Goal: Task Accomplishment & Management: Manage account settings

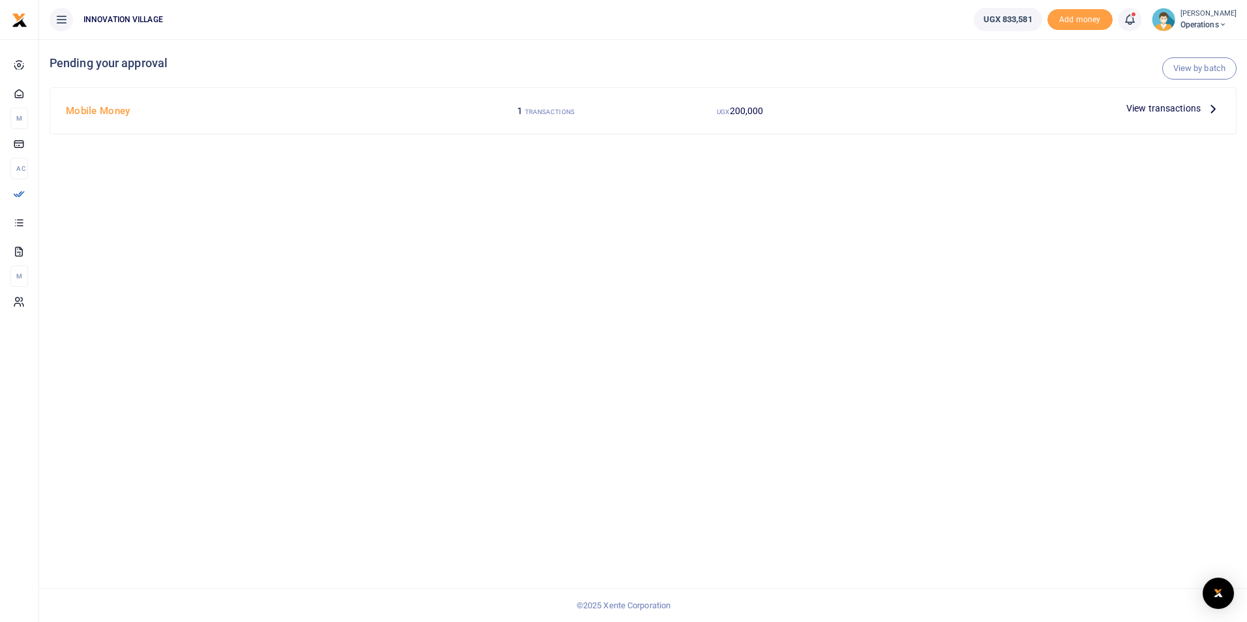
click at [1166, 106] on span "View transactions" at bounding box center [1163, 108] width 74 height 14
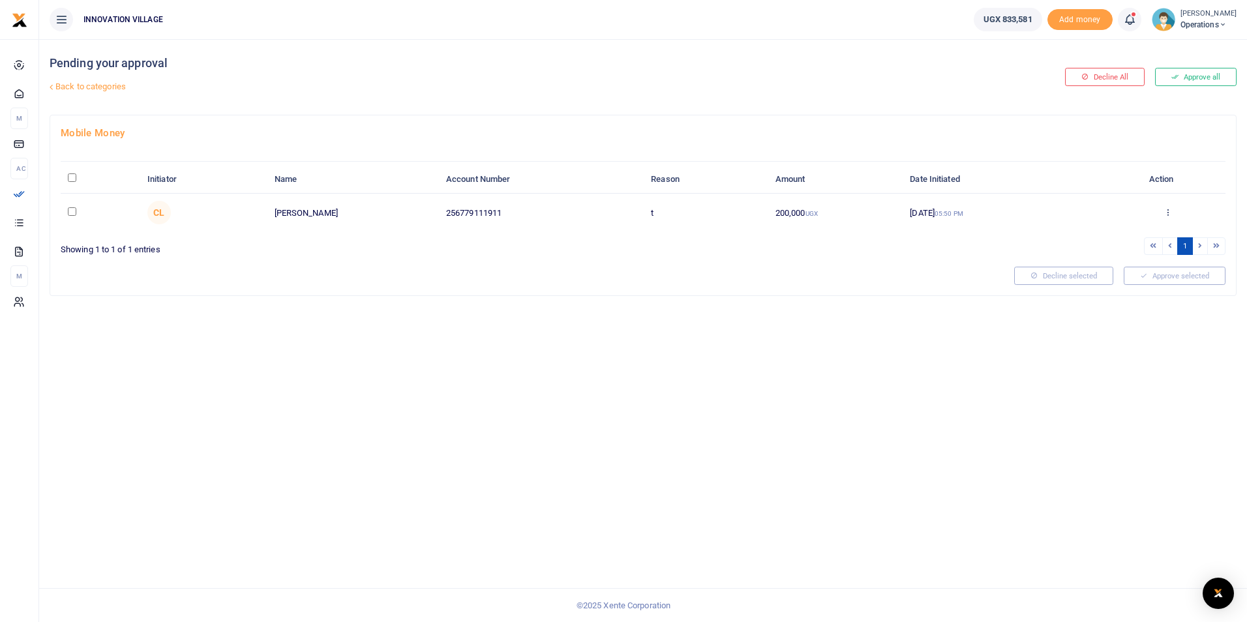
click at [71, 213] on input "checkbox" at bounding box center [72, 211] width 8 height 8
checkbox input "true"
click at [1145, 275] on button "Approve selected (1)" at bounding box center [1170, 276] width 111 height 18
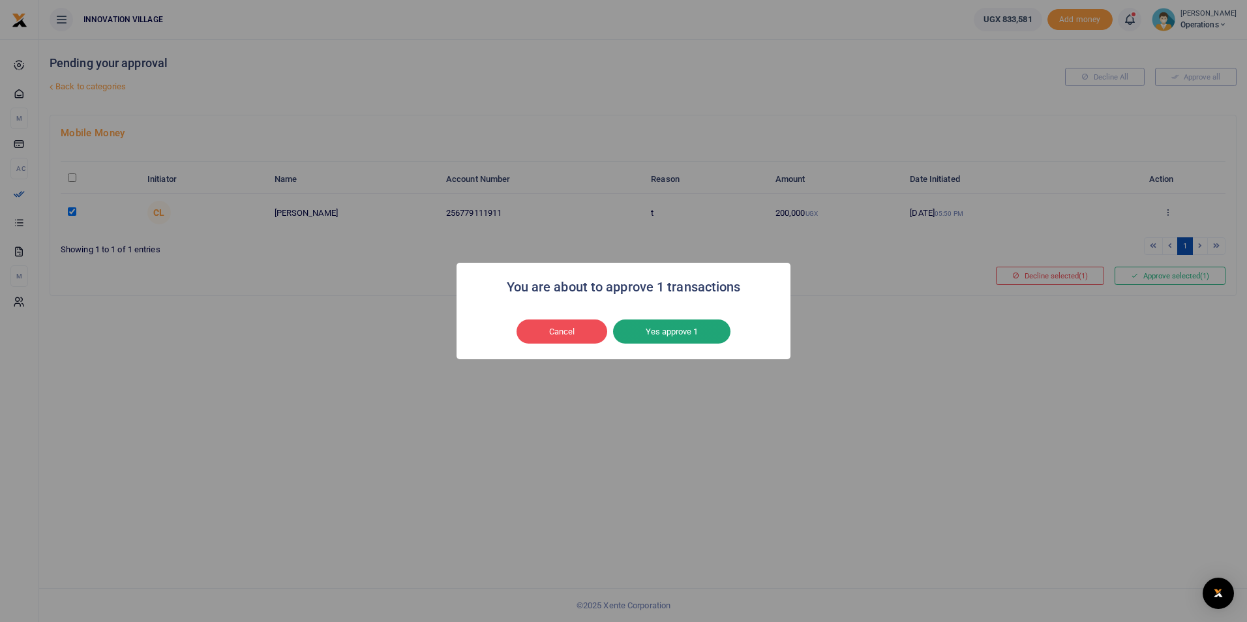
click at [691, 329] on button "Yes approve 1" at bounding box center [671, 332] width 117 height 25
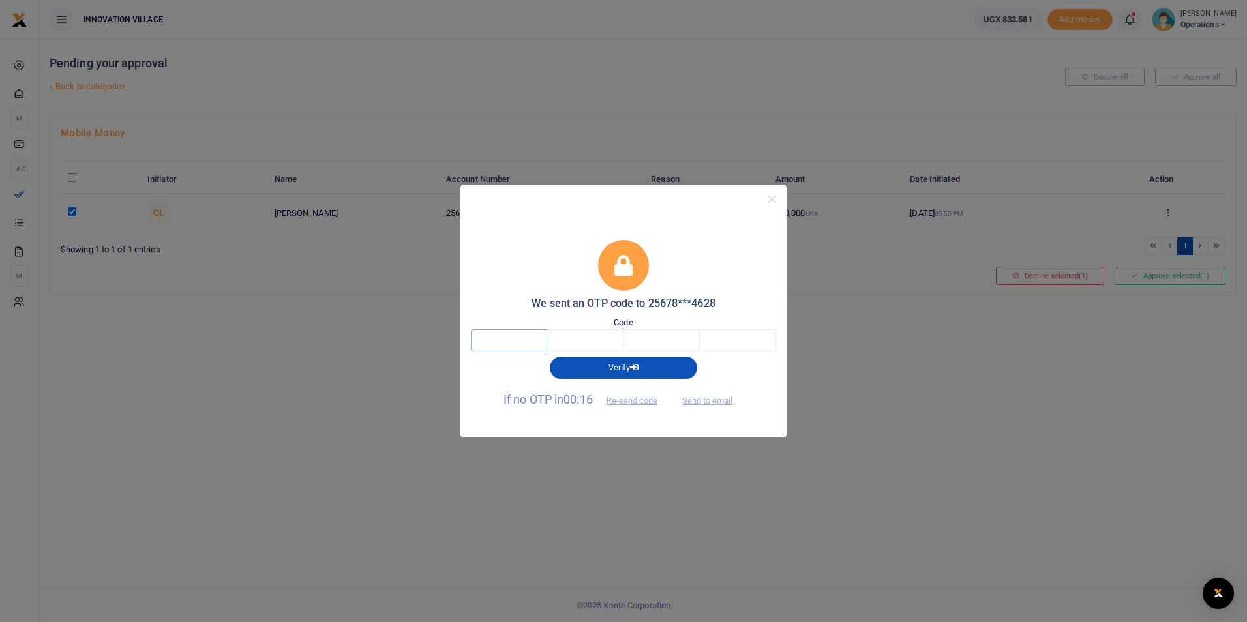
click at [532, 336] on input "text" at bounding box center [509, 340] width 76 height 22
type input "3"
type input "4"
type input "7"
type input "4"
